Goal: Task Accomplishment & Management: Use online tool/utility

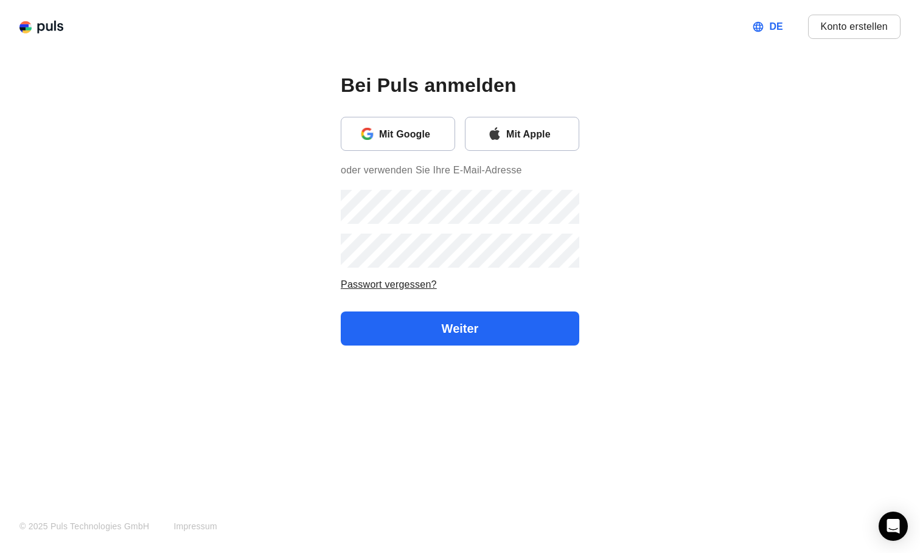
click at [507, 150] on button "Mit Apple" at bounding box center [522, 134] width 114 height 34
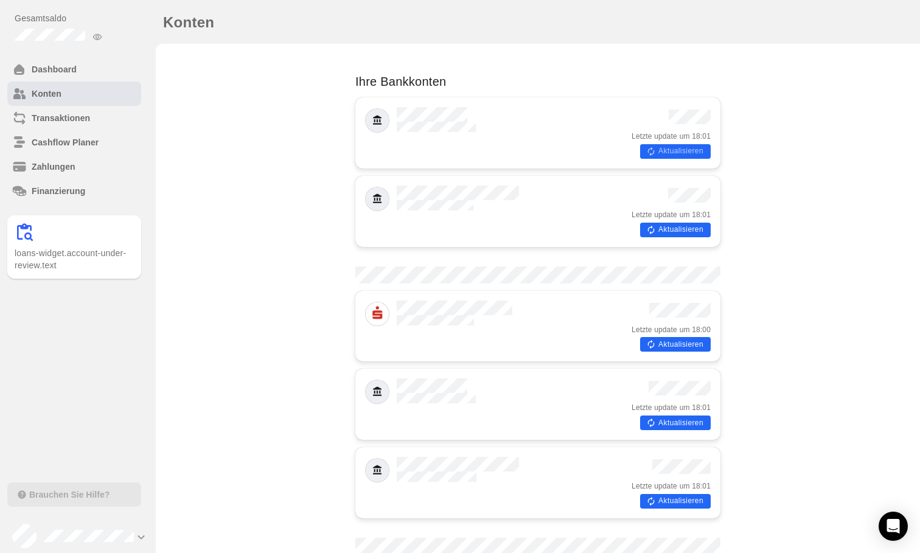
click at [682, 149] on button "Aktualisieren" at bounding box center [675, 151] width 71 height 15
click at [677, 223] on button "Aktualisieren" at bounding box center [675, 230] width 71 height 15
click at [680, 337] on button "Aktualisieren" at bounding box center [675, 344] width 71 height 15
click at [676, 416] on button "Aktualisieren" at bounding box center [675, 423] width 71 height 15
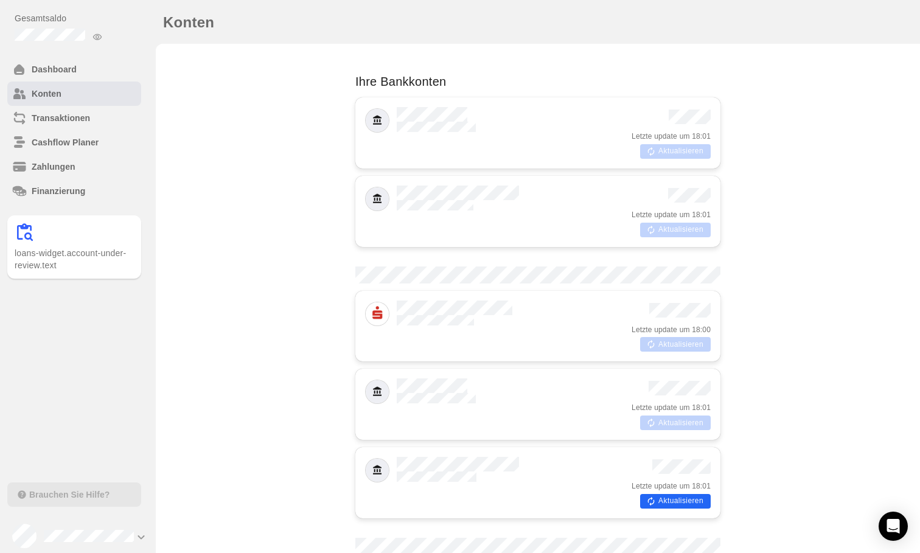
scroll to position [113, 0]
click at [682, 494] on button "Aktualisieren" at bounding box center [675, 501] width 71 height 15
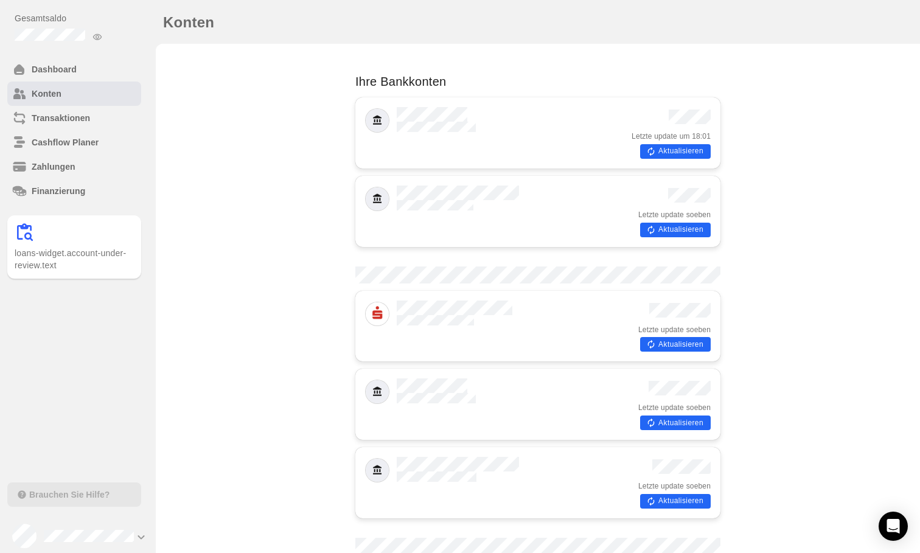
scroll to position [0, 0]
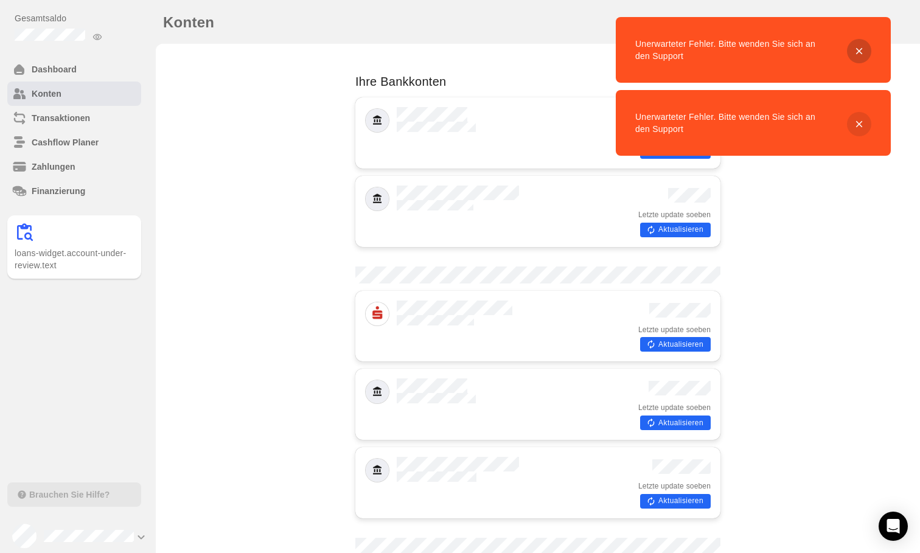
click at [860, 41] on button "Close" at bounding box center [859, 51] width 24 height 24
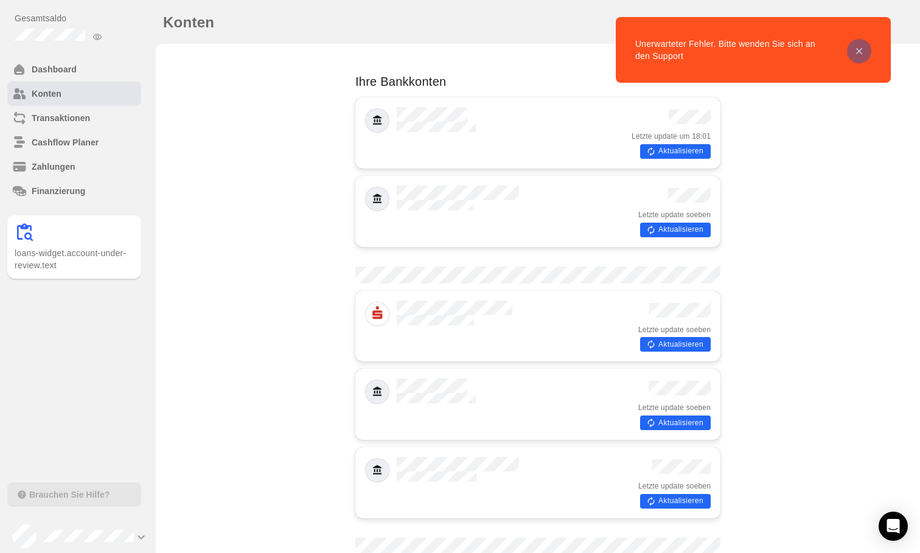
click at [859, 56] on icon "Close" at bounding box center [859, 51] width 11 height 11
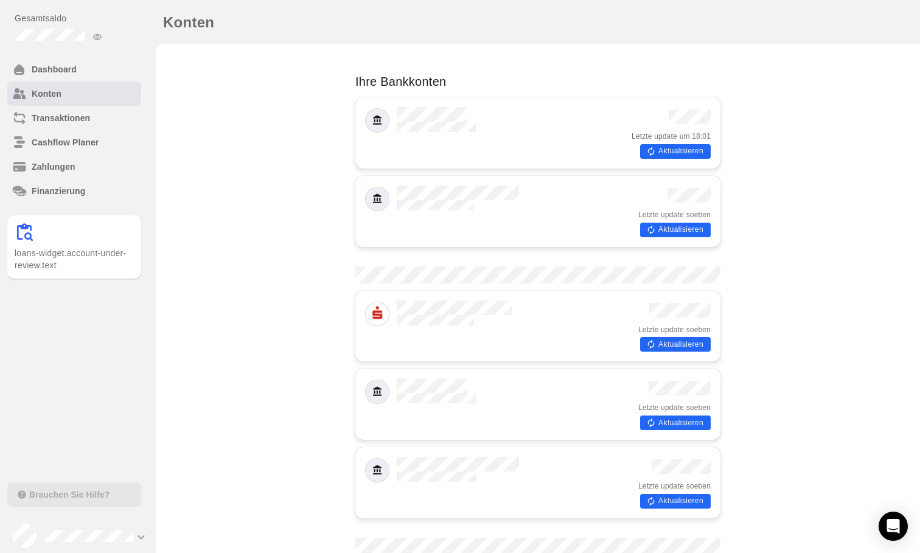
scroll to position [301, 0]
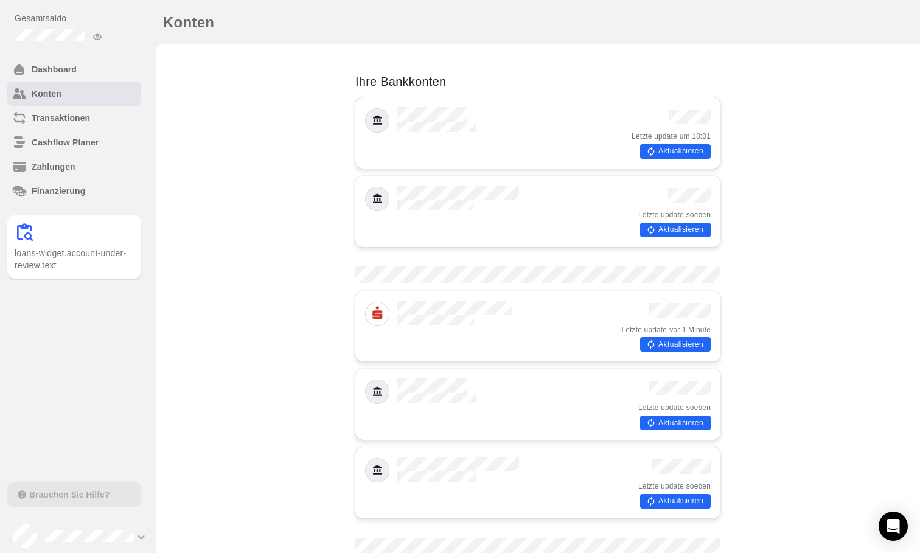
scroll to position [548, 0]
